Goal: Task Accomplishment & Management: Manage account settings

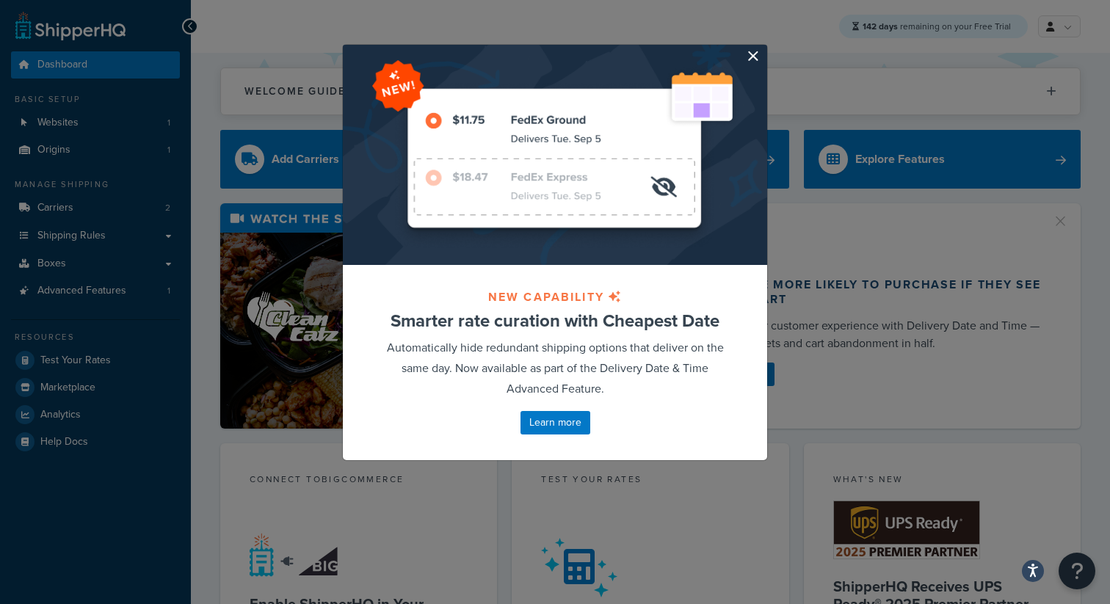
click at [763, 48] on button "button" at bounding box center [765, 47] width 4 height 4
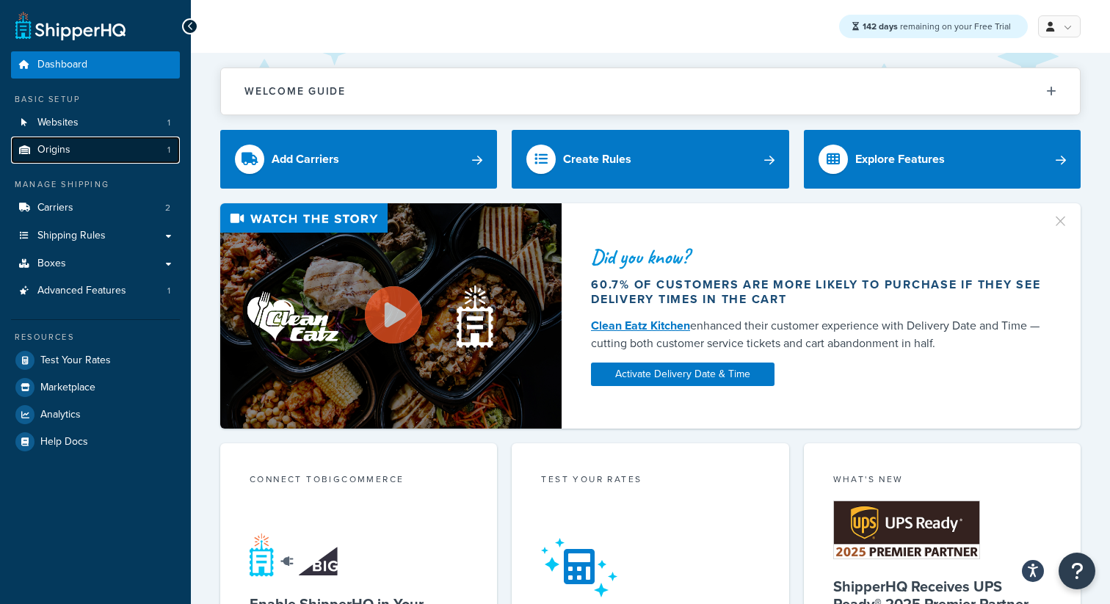
click at [70, 158] on link "Origins 1" at bounding box center [95, 149] width 169 height 27
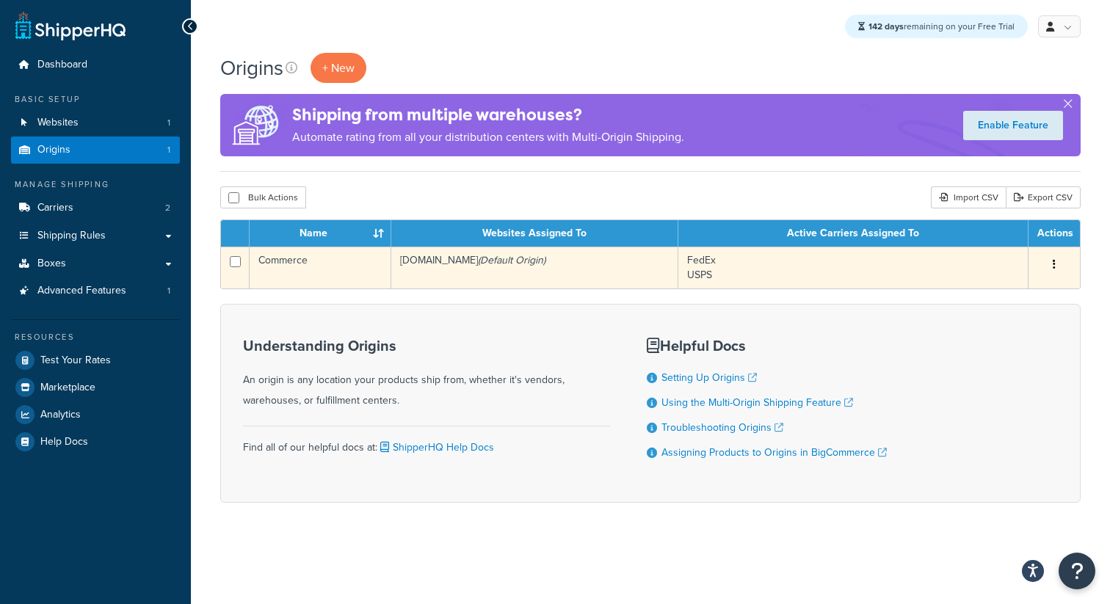
click at [545, 255] on icon "(Default Origin)" at bounding box center [512, 259] width 68 height 15
click at [543, 267] on td "[DOMAIN_NAME] (Default Origin)" at bounding box center [534, 268] width 287 height 42
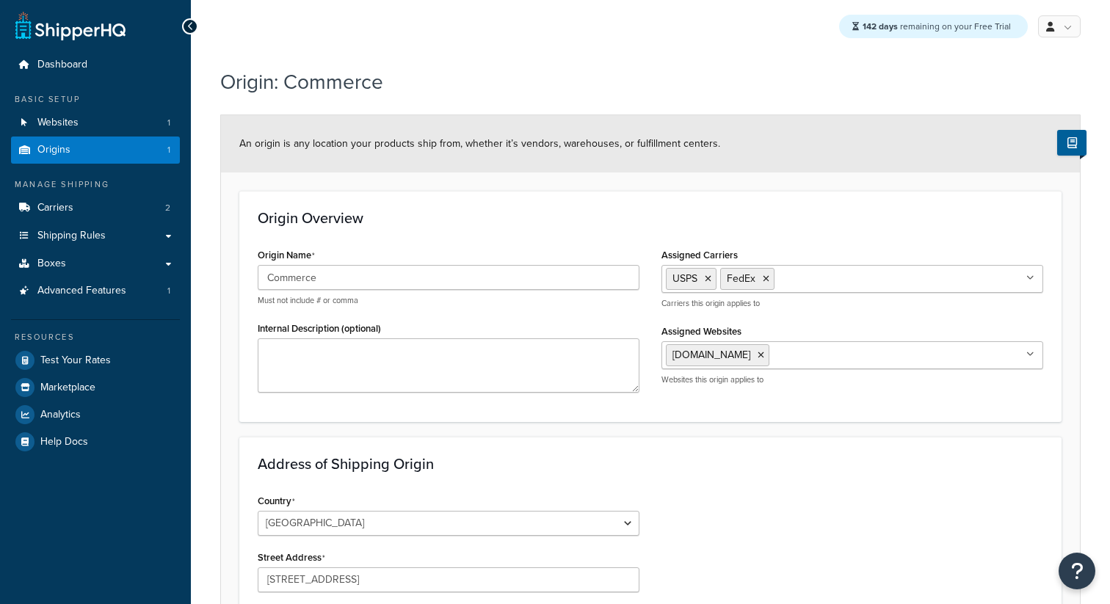
select select "23"
